Goal: Information Seeking & Learning: Find specific fact

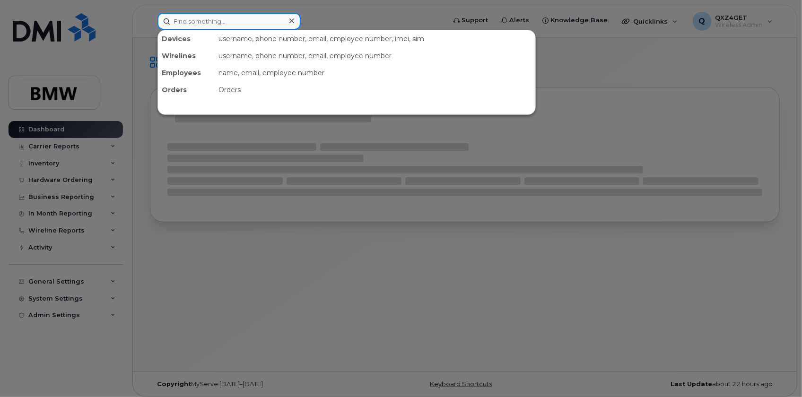
click at [181, 27] on input at bounding box center [229, 21] width 143 height 17
paste input "8647486914"
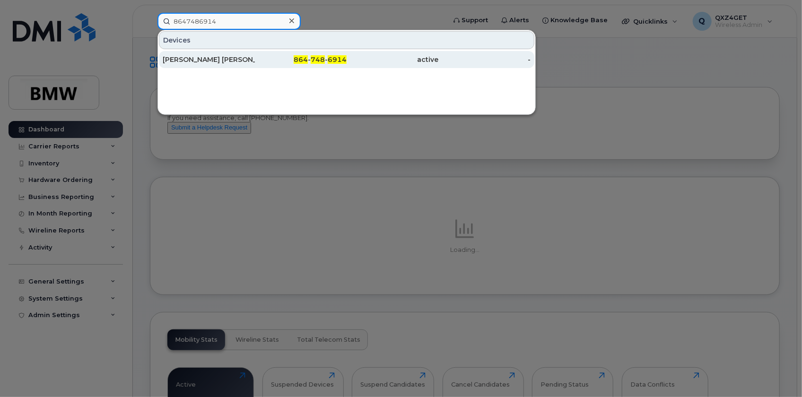
type input "8647486914"
click at [210, 57] on div "Cinthia Duran Marin" at bounding box center [209, 59] width 92 height 9
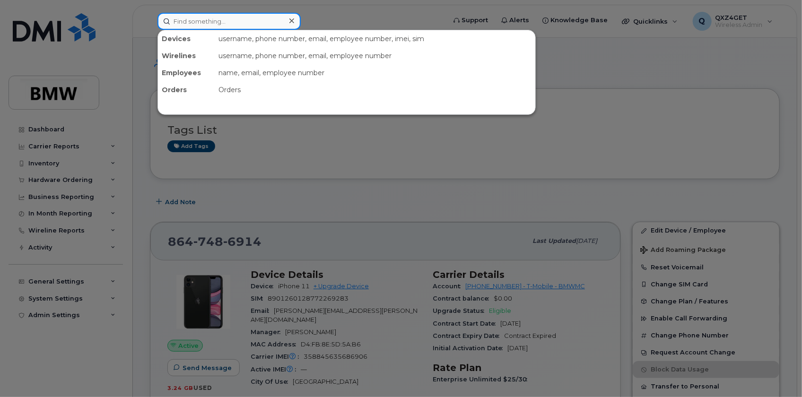
click at [237, 19] on input at bounding box center [229, 21] width 143 height 17
drag, startPoint x: 237, startPoint y: 19, endPoint x: 232, endPoint y: 19, distance: 5.2
paste input "Sopear Sok"
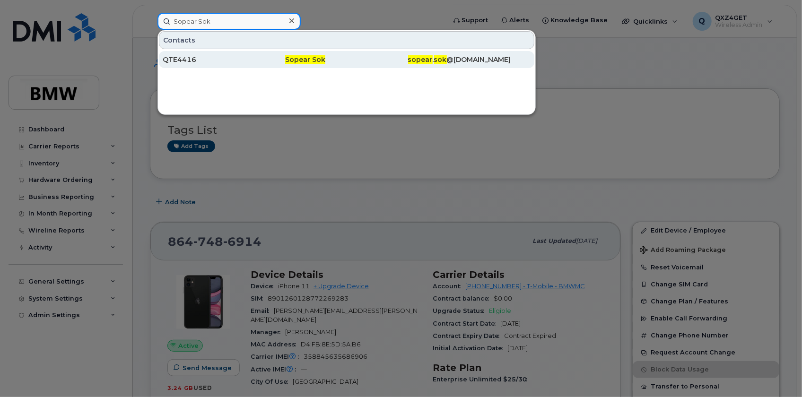
type input "Sopear Sok"
click at [175, 57] on div "QTE4416" at bounding box center [224, 59] width 123 height 9
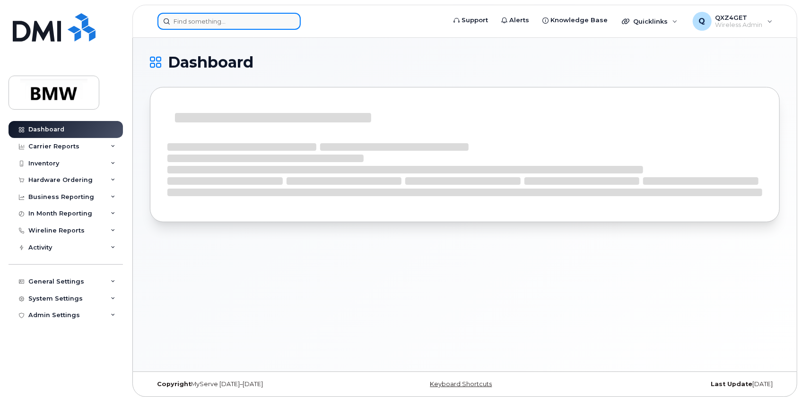
click at [185, 17] on input at bounding box center [229, 21] width 143 height 17
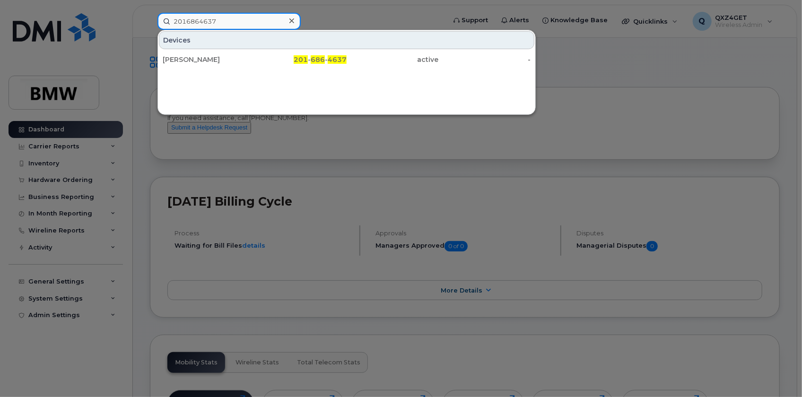
click at [215, 21] on input "2016864637" at bounding box center [229, 21] width 143 height 17
drag, startPoint x: 219, startPoint y: 20, endPoint x: 161, endPoint y: 16, distance: 58.3
click at [158, 19] on input "2016864637" at bounding box center [229, 21] width 143 height 17
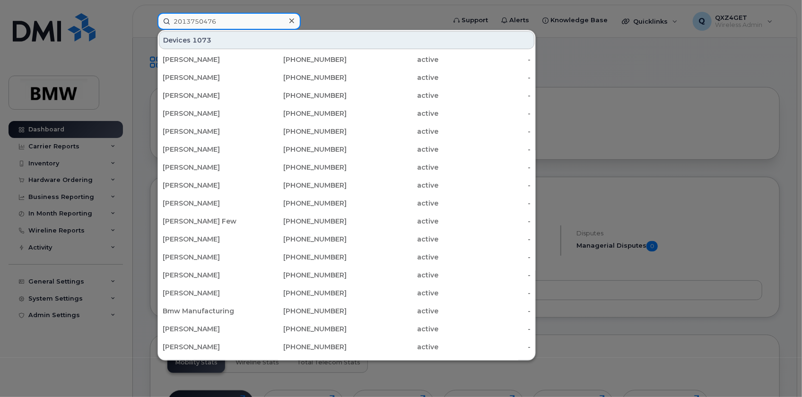
type input "2013750476"
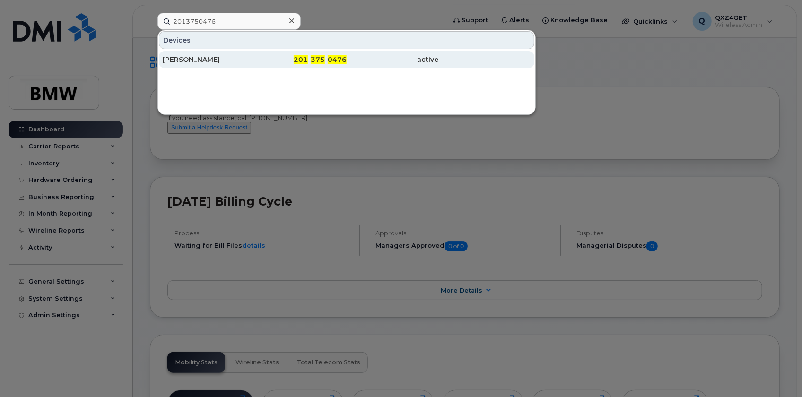
click at [213, 58] on div "Amerylis McCullough" at bounding box center [209, 59] width 92 height 9
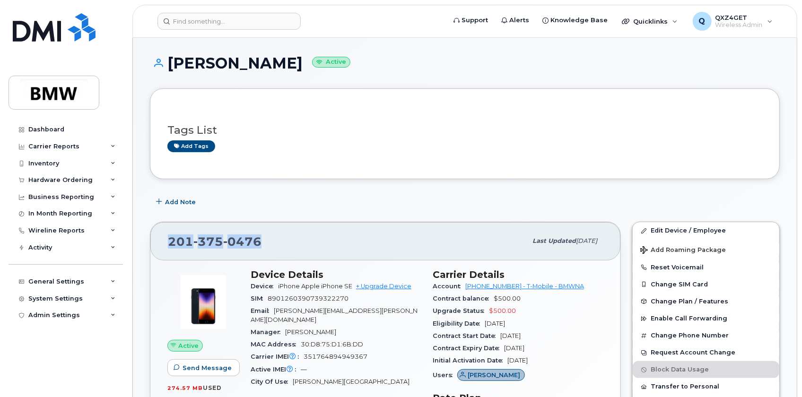
drag, startPoint x: 267, startPoint y: 240, endPoint x: 152, endPoint y: 236, distance: 115.0
click at [152, 236] on div "[PHONE_NUMBER] Last updated [DATE]" at bounding box center [385, 241] width 470 height 38
copy span "[PHONE_NUMBER]"
